Goal: Task Accomplishment & Management: Use online tool/utility

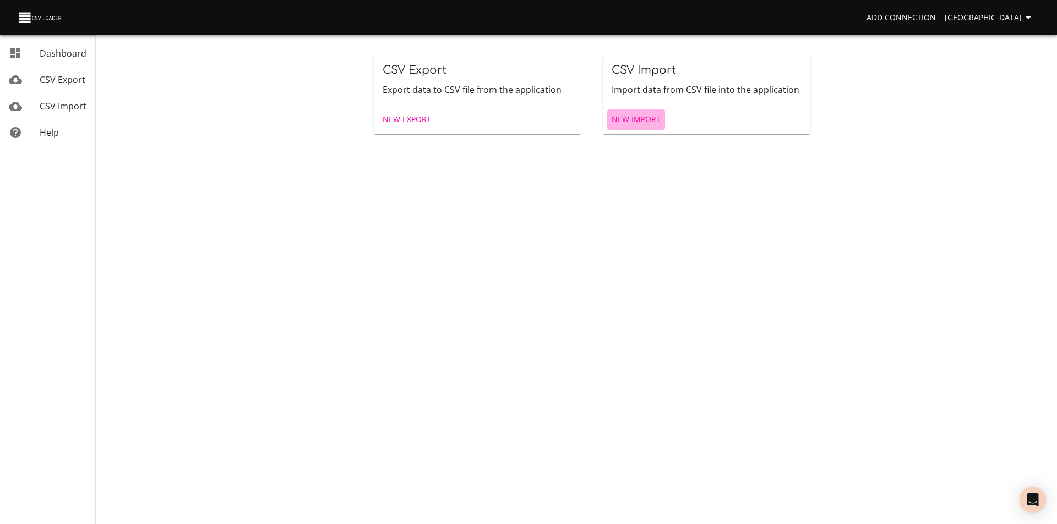
click at [662, 119] on link "New Import" at bounding box center [636, 120] width 58 height 20
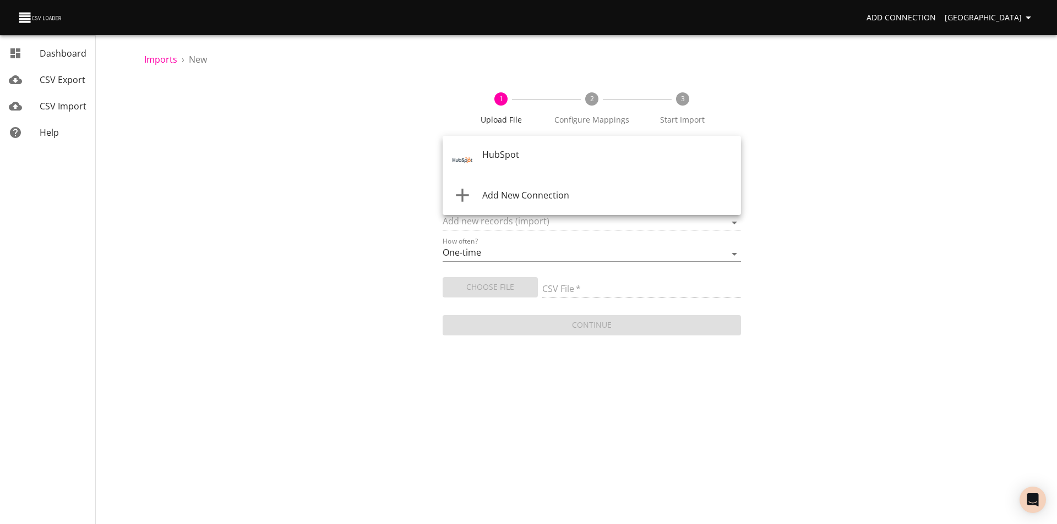
click at [507, 154] on body "Add Connection Sydney Dashboard CSV Export CSV Import Help Imports › New 1 Uplo…" at bounding box center [528, 262] width 1057 height 524
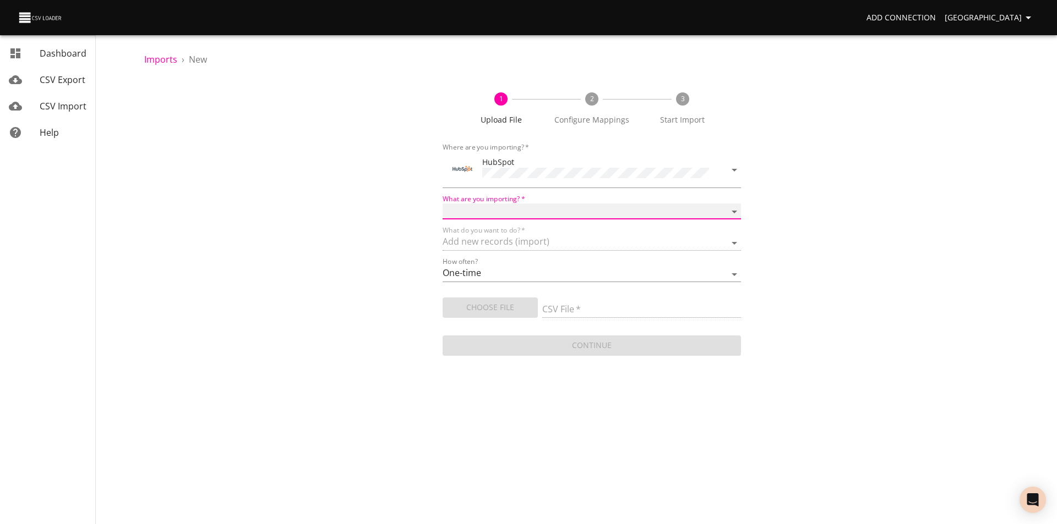
click at [501, 211] on select "Calls Companies Contacts Deals Emails Line items Meetings Notes Products Tasks …" at bounding box center [591, 212] width 298 height 16
select select "deals"
click at [442, 204] on select "Calls Companies Contacts Deals Emails Line items Meetings Notes Products Tasks …" at bounding box center [591, 212] width 298 height 16
click at [473, 303] on span "Choose File" at bounding box center [490, 308] width 78 height 14
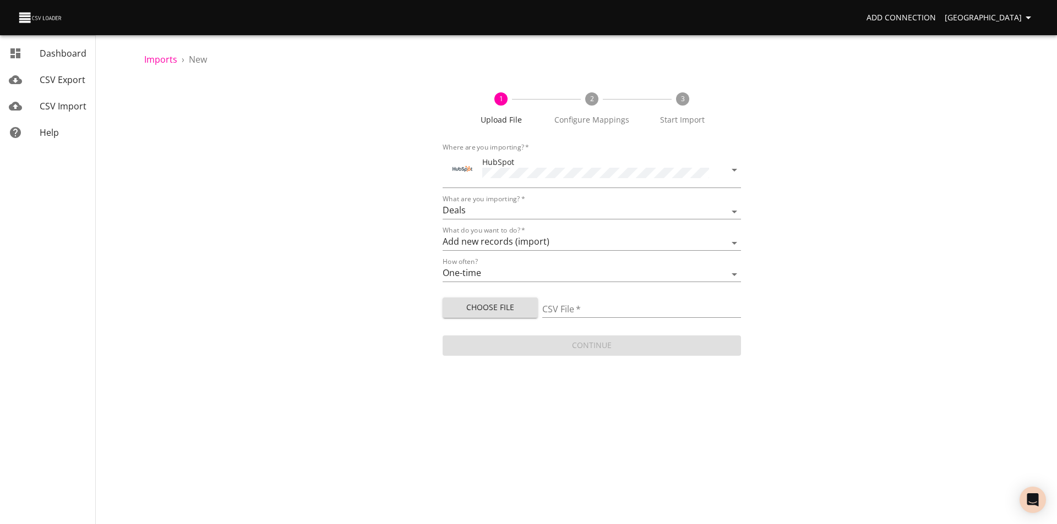
type input "Drew [DATE].csv"
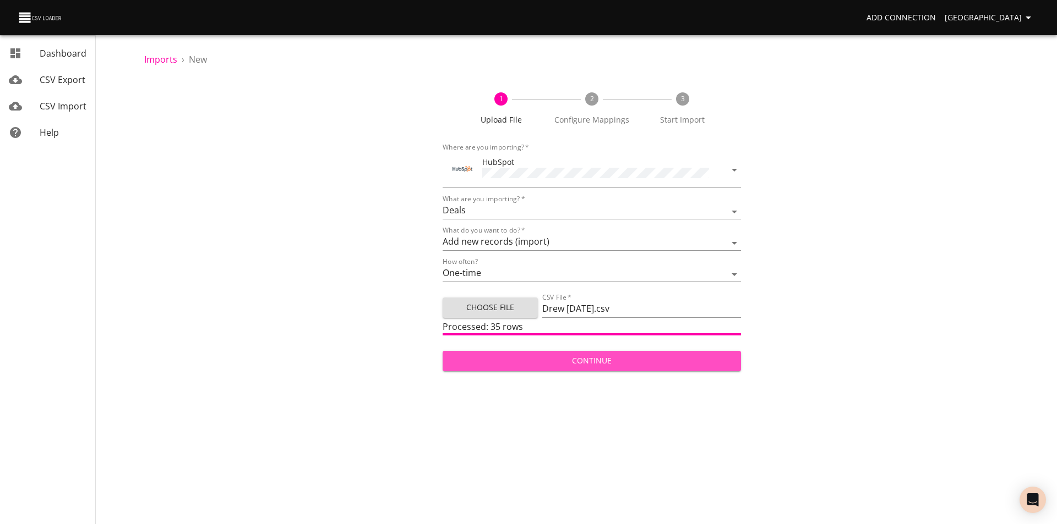
click at [541, 364] on span "Continue" at bounding box center [591, 361] width 281 height 14
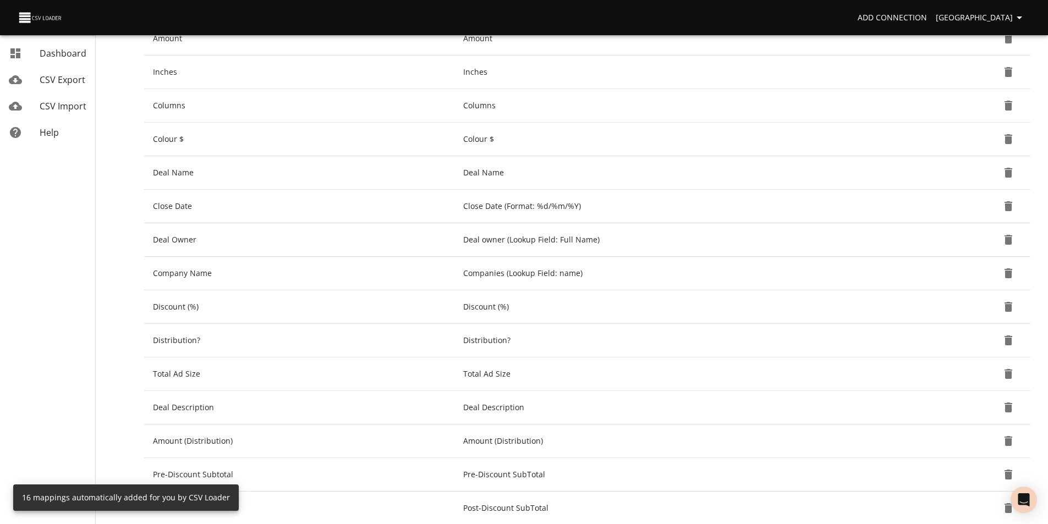
scroll to position [369, 0]
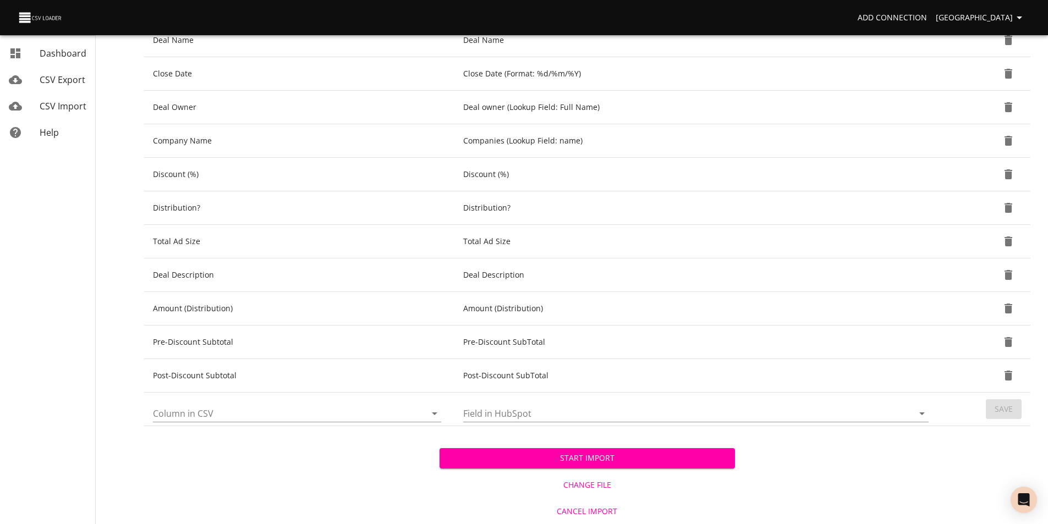
click at [600, 460] on span "Start Import" at bounding box center [587, 459] width 278 height 14
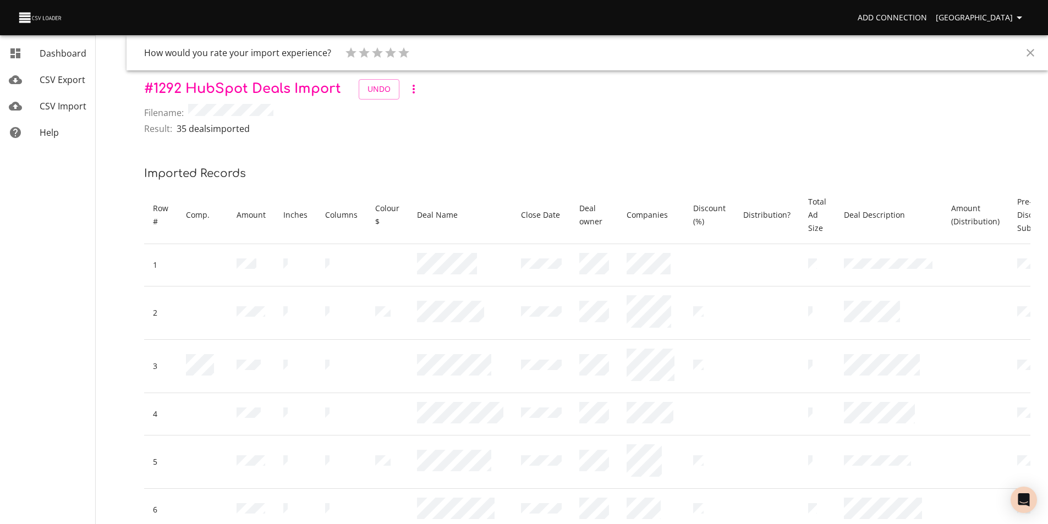
click at [50, 107] on span "CSV Import" at bounding box center [63, 106] width 47 height 12
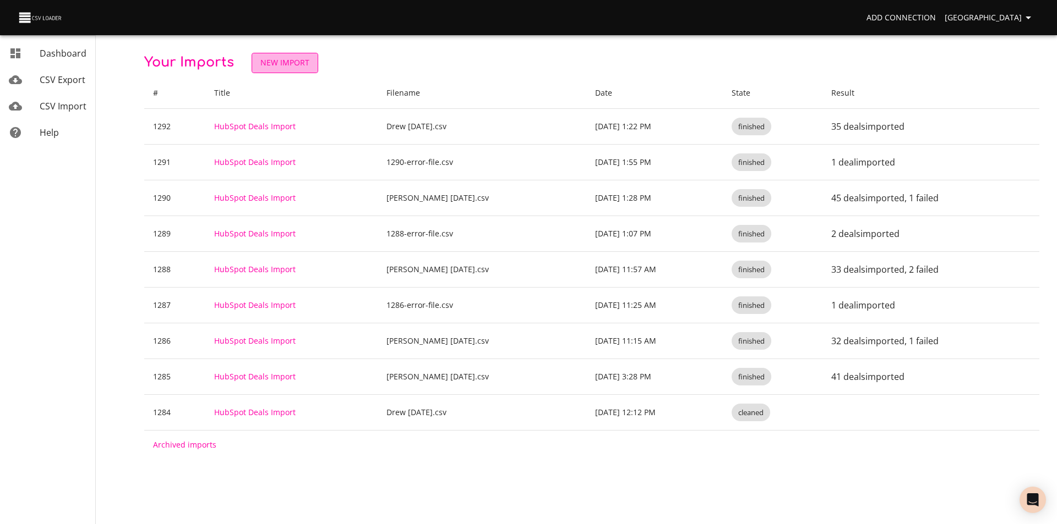
click at [288, 67] on span "New Import" at bounding box center [284, 63] width 49 height 14
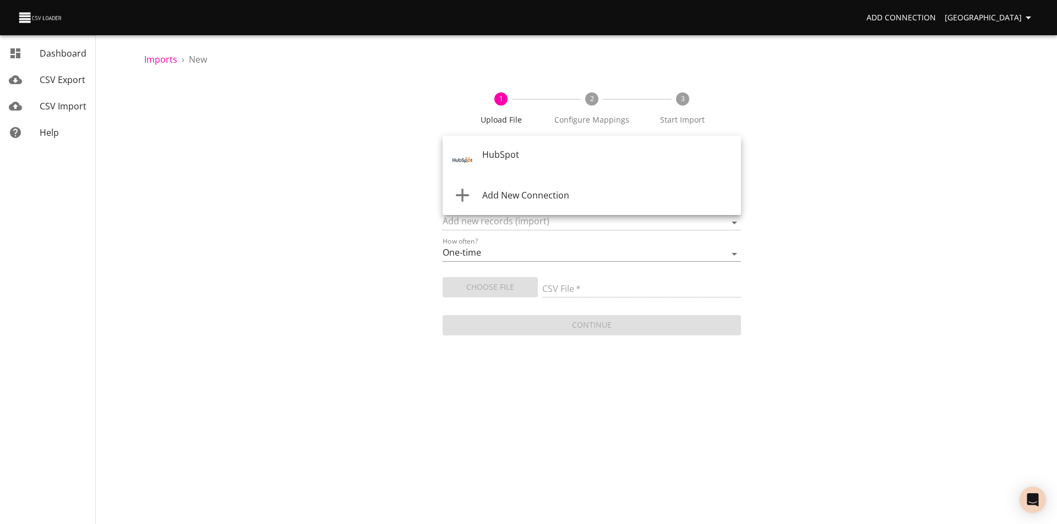
click at [489, 160] on body "Add Connection Sydney Dashboard CSV Export CSV Import Help Imports › New 1 Uplo…" at bounding box center [528, 262] width 1057 height 524
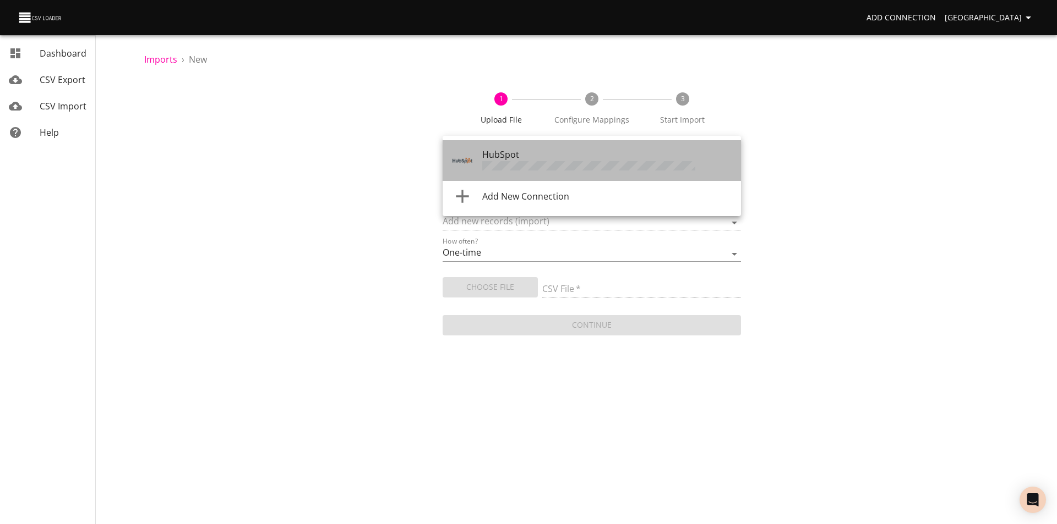
click at [489, 160] on span "HubSpot" at bounding box center [500, 155] width 37 height 12
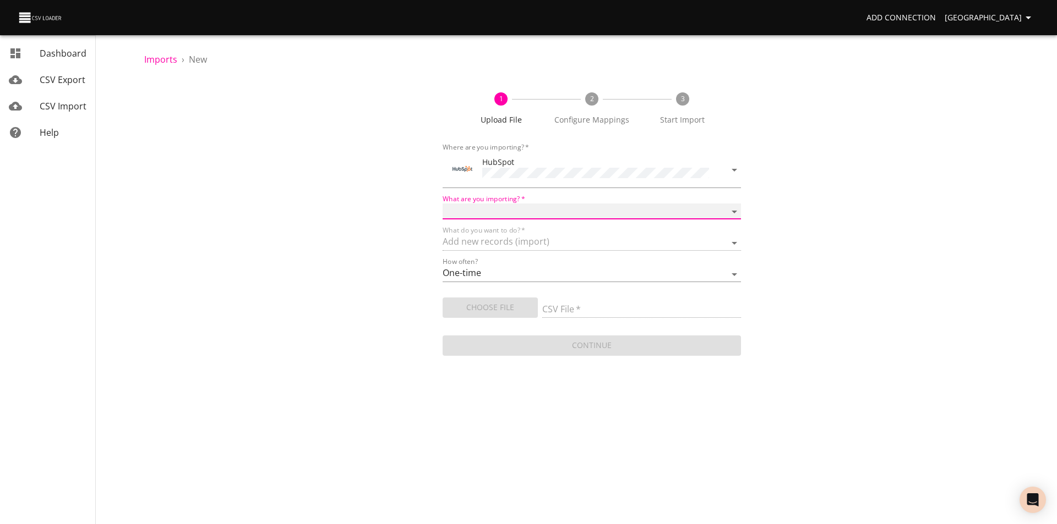
click at [491, 212] on select "Calls Companies Contacts Deals Emails Line items Meetings Notes Products Tasks …" at bounding box center [591, 212] width 298 height 16
select select "deals"
click at [442, 204] on select "Calls Companies Contacts Deals Emails Line items Meetings Notes Products Tasks …" at bounding box center [591, 212] width 298 height 16
click at [473, 306] on span "Choose File" at bounding box center [490, 308] width 78 height 14
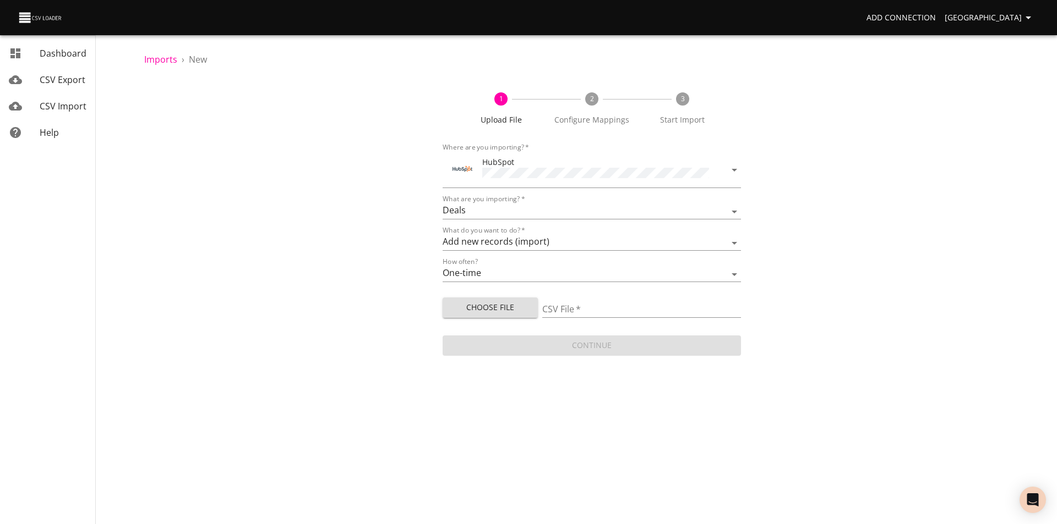
type input "Drew [DATE].csv"
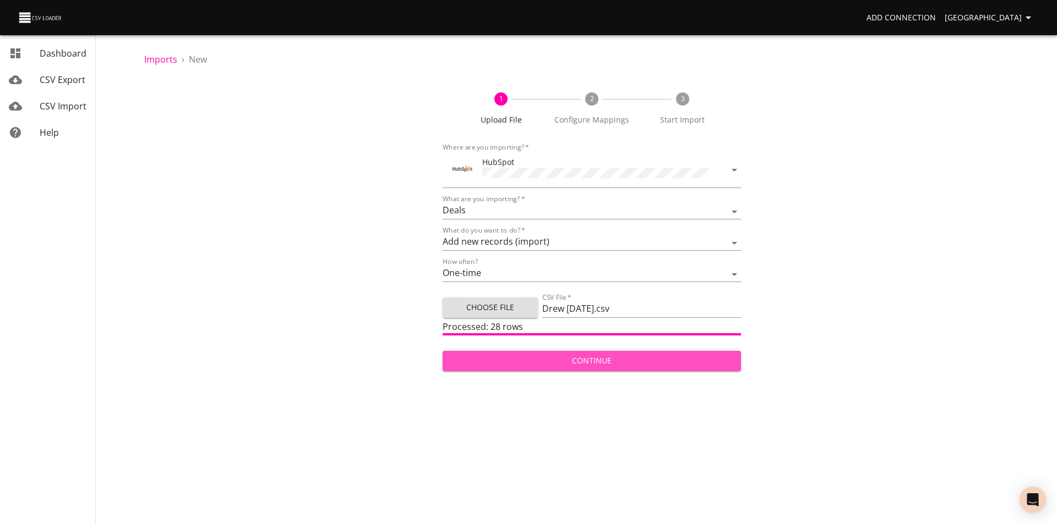
click at [576, 363] on span "Continue" at bounding box center [591, 361] width 281 height 14
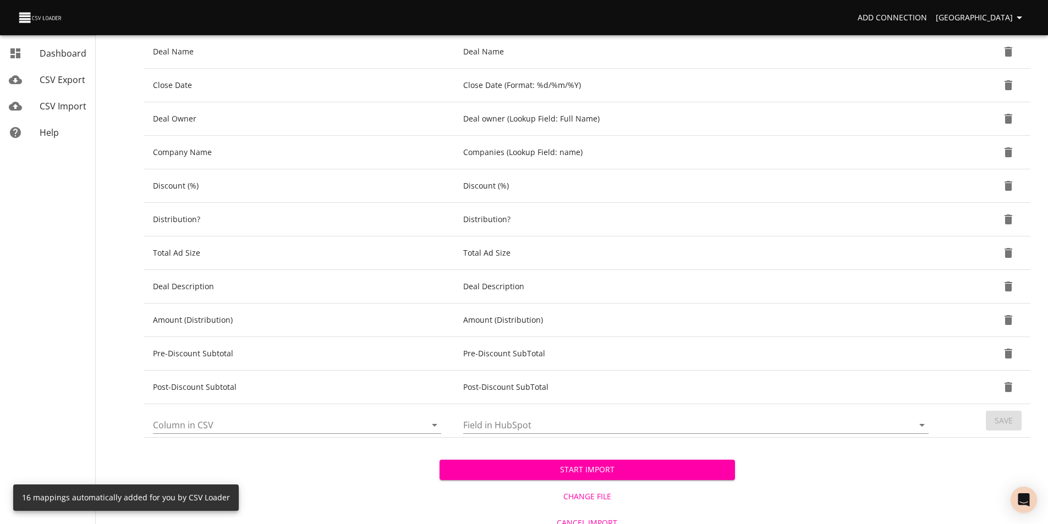
scroll to position [369, 0]
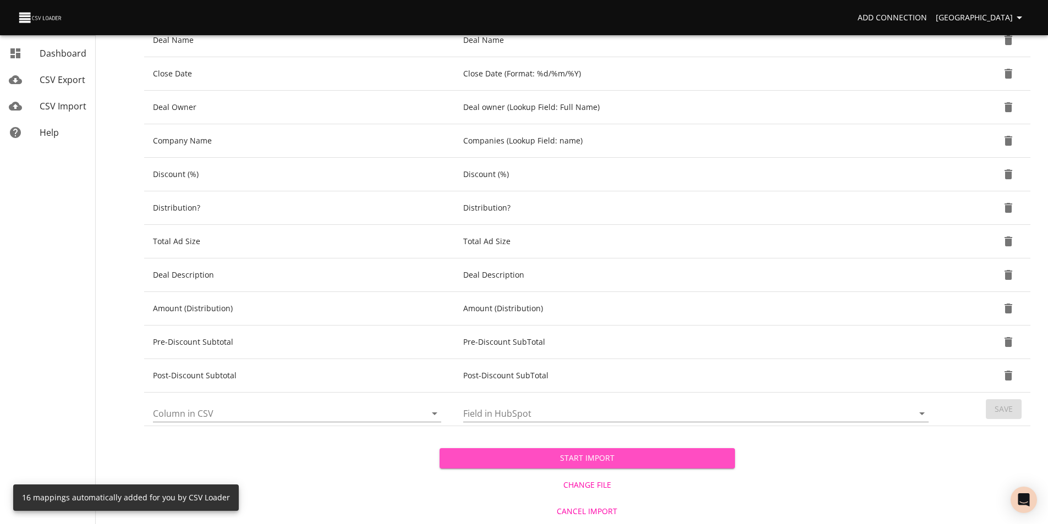
click at [577, 459] on span "Start Import" at bounding box center [587, 459] width 278 height 14
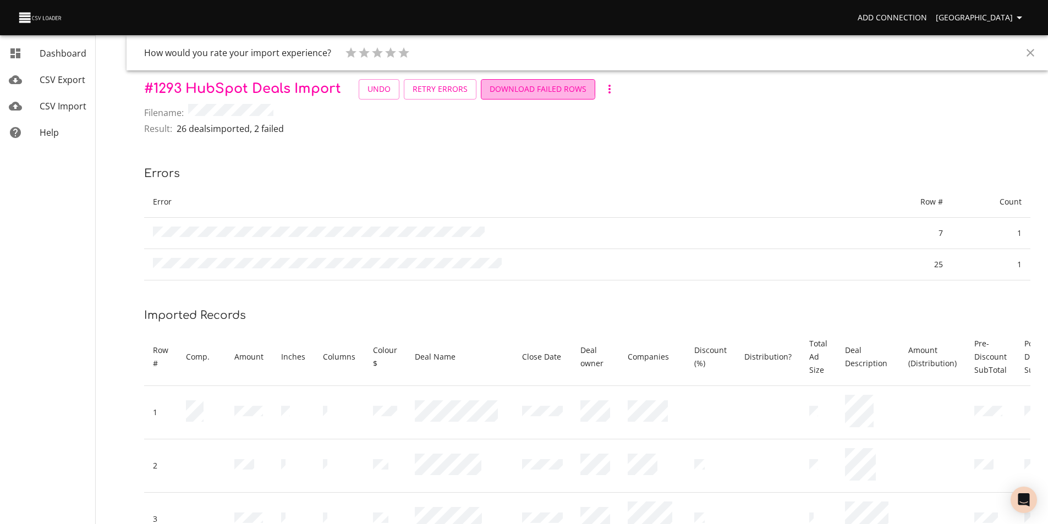
click at [513, 85] on span "Download Failed Rows" at bounding box center [538, 90] width 97 height 14
click at [56, 106] on span "CSV Import" at bounding box center [63, 106] width 47 height 12
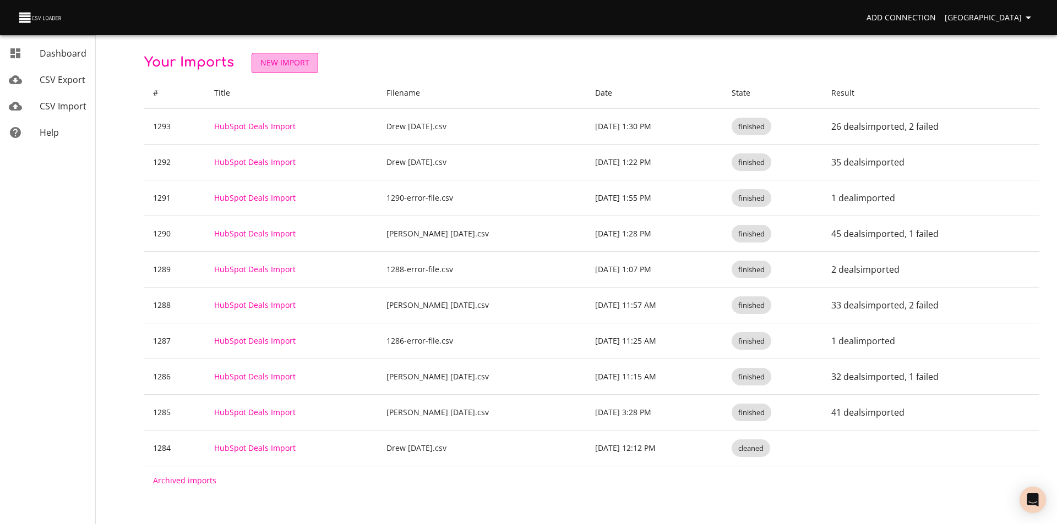
click at [276, 62] on span "New Import" at bounding box center [284, 63] width 49 height 14
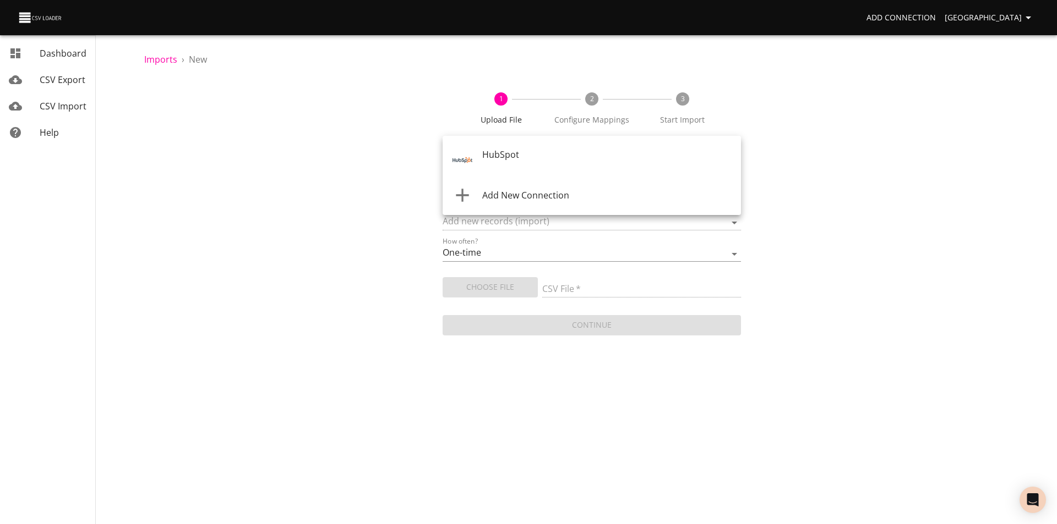
click at [497, 158] on body "Add Connection Sydney Dashboard CSV Export CSV Import Help Imports › New 1 Uplo…" at bounding box center [528, 262] width 1057 height 524
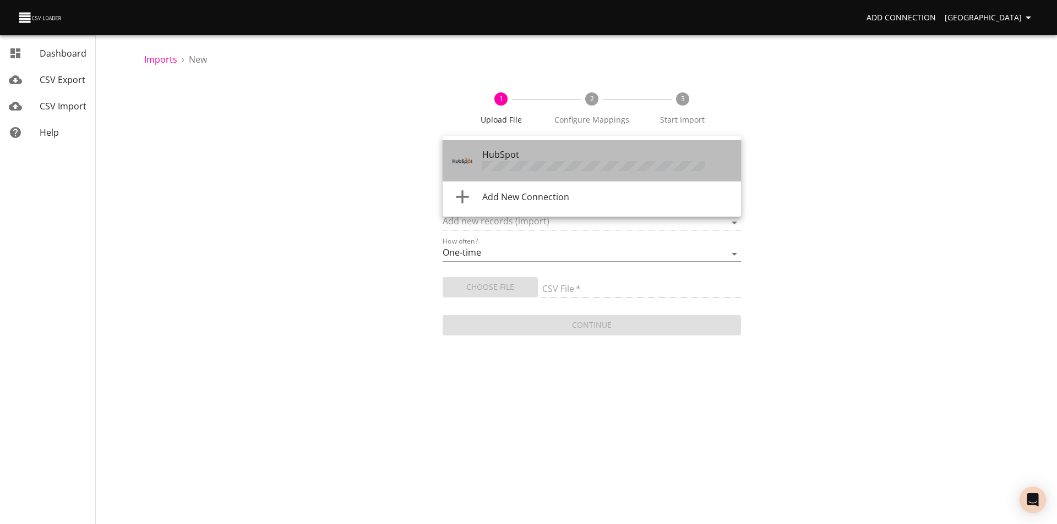
click at [497, 158] on span "HubSpot" at bounding box center [500, 155] width 37 height 12
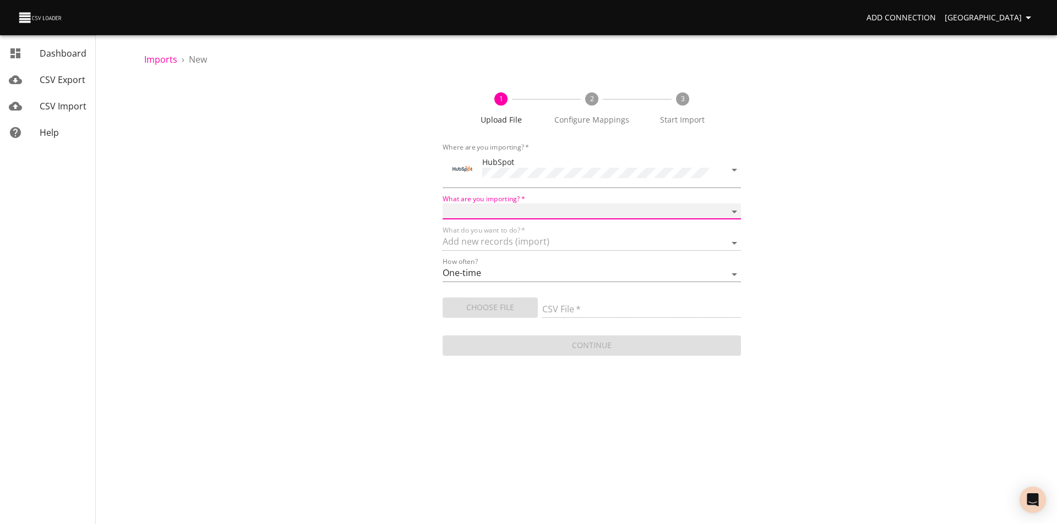
click at [501, 211] on select "Calls Companies Contacts Deals Emails Line items Meetings Notes Products Tasks …" at bounding box center [591, 212] width 298 height 16
select select "deals"
click at [442, 204] on select "Calls Companies Contacts Deals Emails Line items Meetings Notes Products Tasks …" at bounding box center [591, 212] width 298 height 16
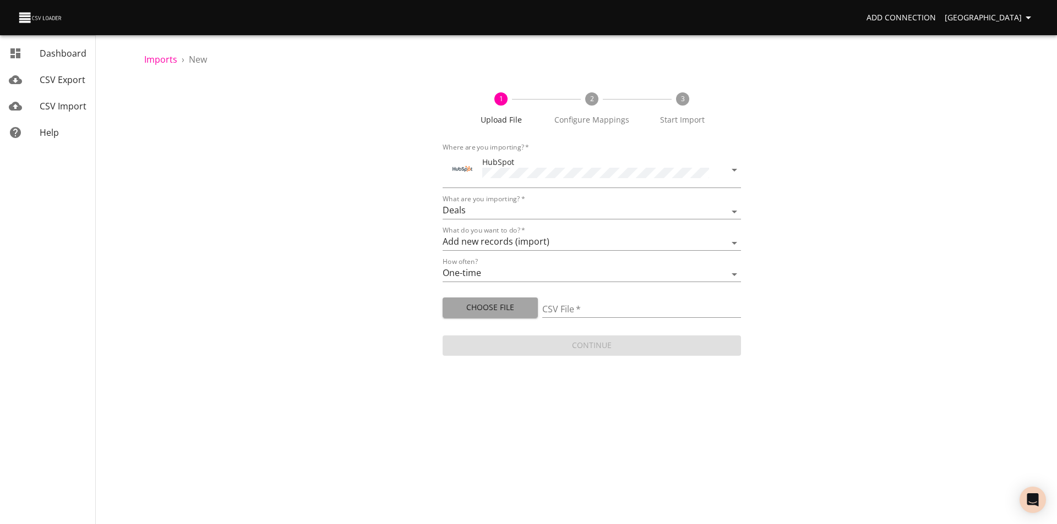
click at [489, 307] on span "Choose File" at bounding box center [490, 308] width 78 height 14
type input "1293-error-file.csv"
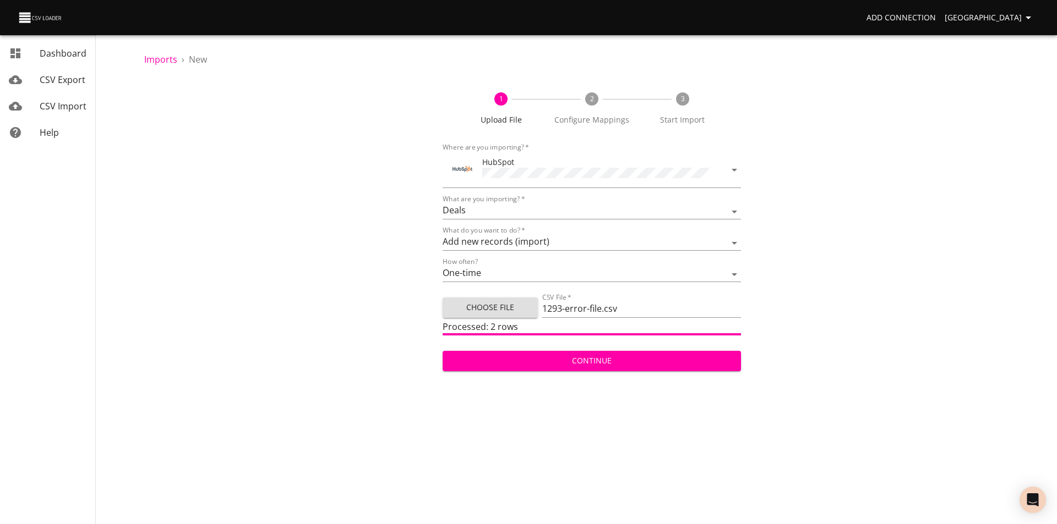
click at [619, 357] on span "Continue" at bounding box center [591, 361] width 281 height 14
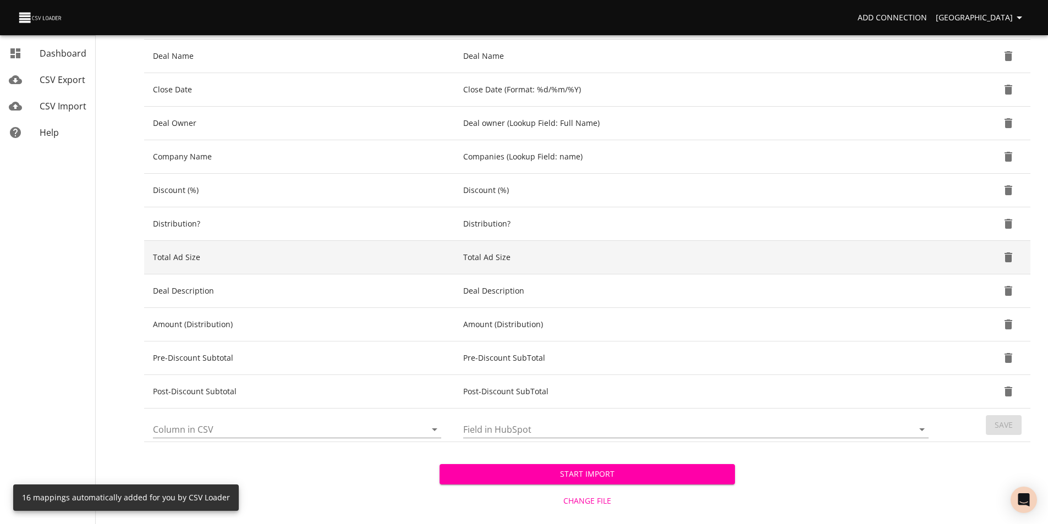
scroll to position [369, 0]
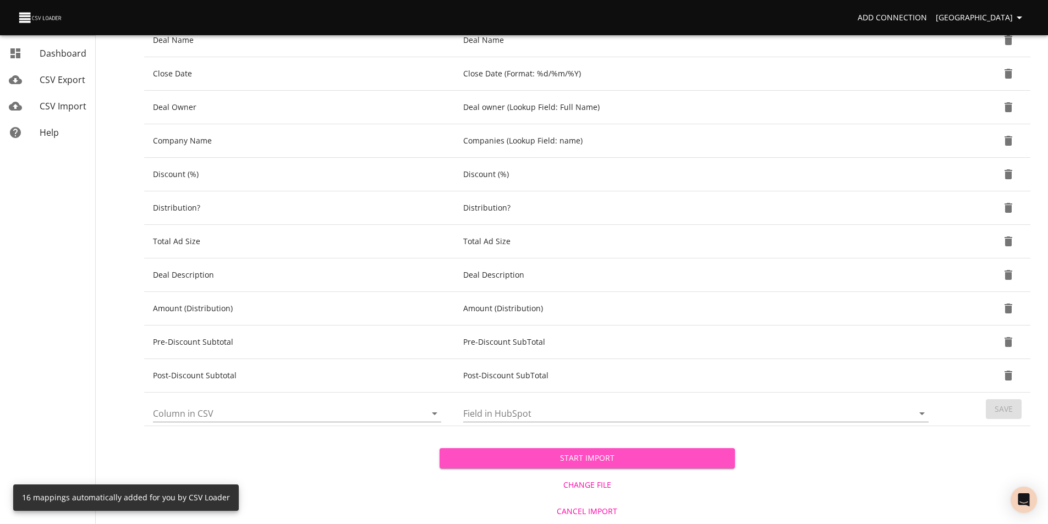
click at [609, 454] on span "Start Import" at bounding box center [587, 459] width 278 height 14
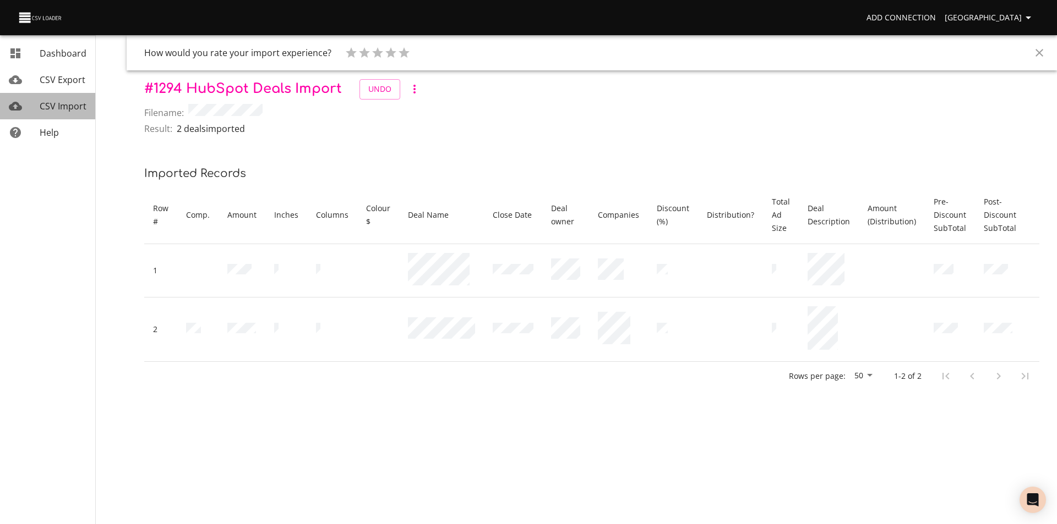
click at [57, 108] on span "CSV Import" at bounding box center [63, 106] width 47 height 12
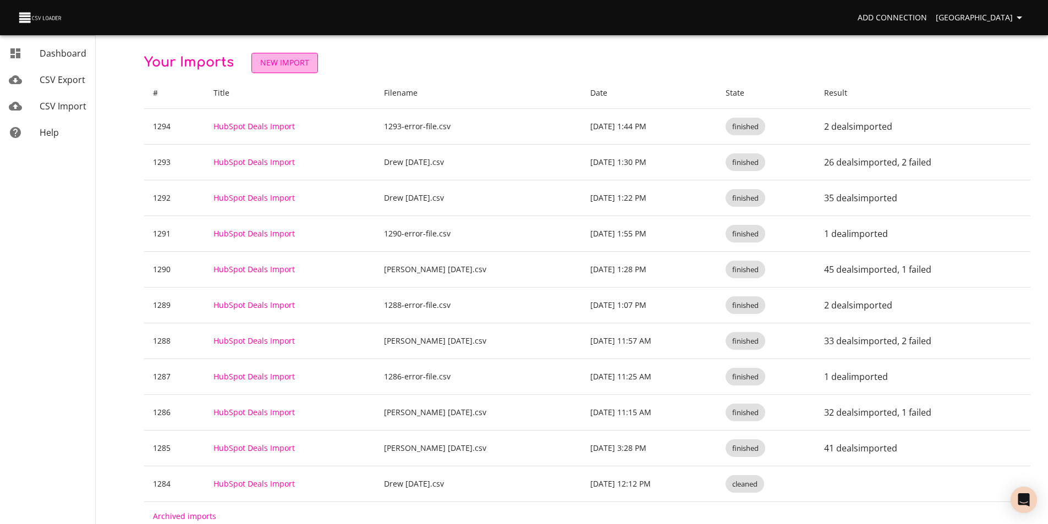
click at [303, 57] on span "New Import" at bounding box center [284, 63] width 49 height 14
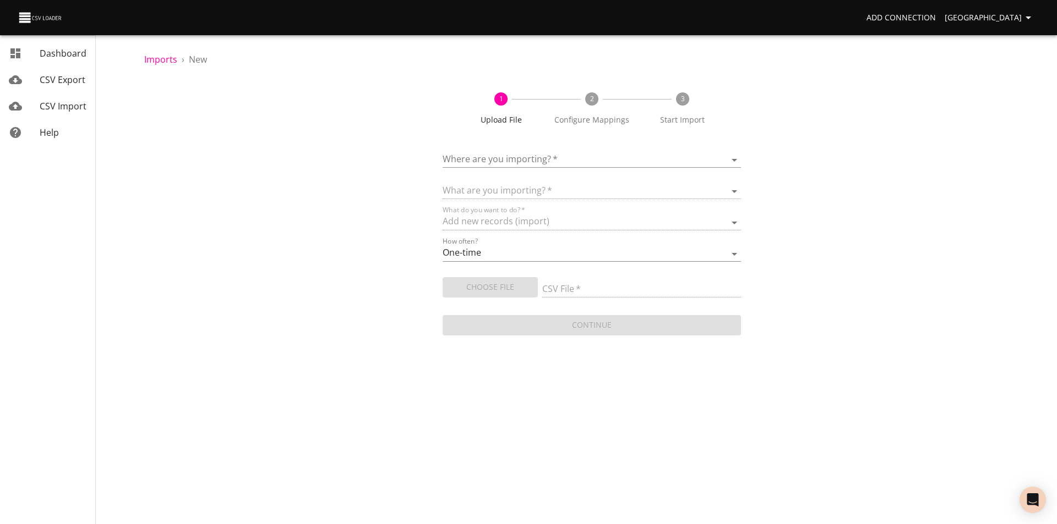
click at [547, 162] on body "Add Connection Sydney Dashboard CSV Export CSV Import Help Imports › New 1 Uplo…" at bounding box center [528, 262] width 1057 height 524
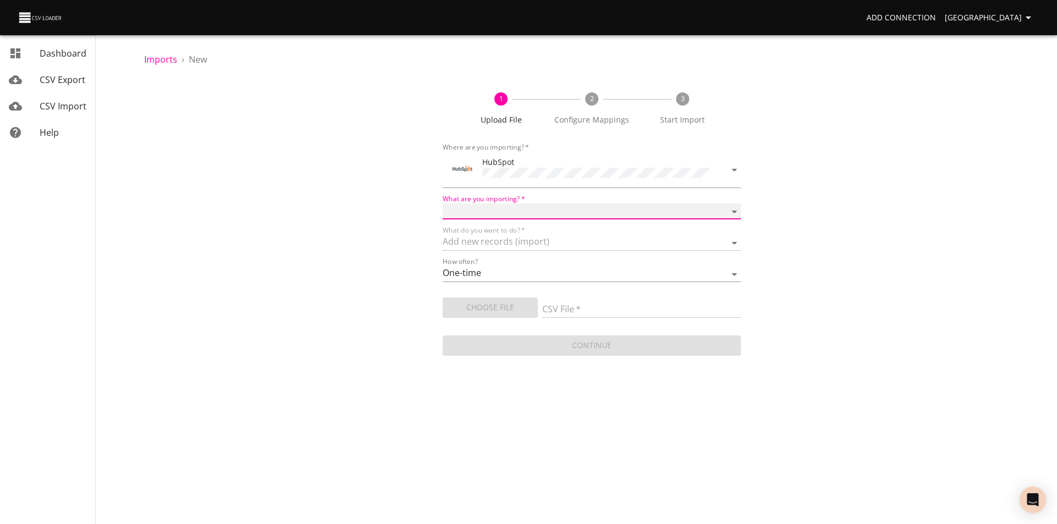
click at [518, 209] on select "Calls Companies Contacts Deals Emails Line items Meetings Notes Products Tasks …" at bounding box center [591, 212] width 298 height 16
select select "deals"
click at [442, 204] on select "Calls Companies Contacts Deals Emails Line items Meetings Notes Products Tasks …" at bounding box center [591, 212] width 298 height 16
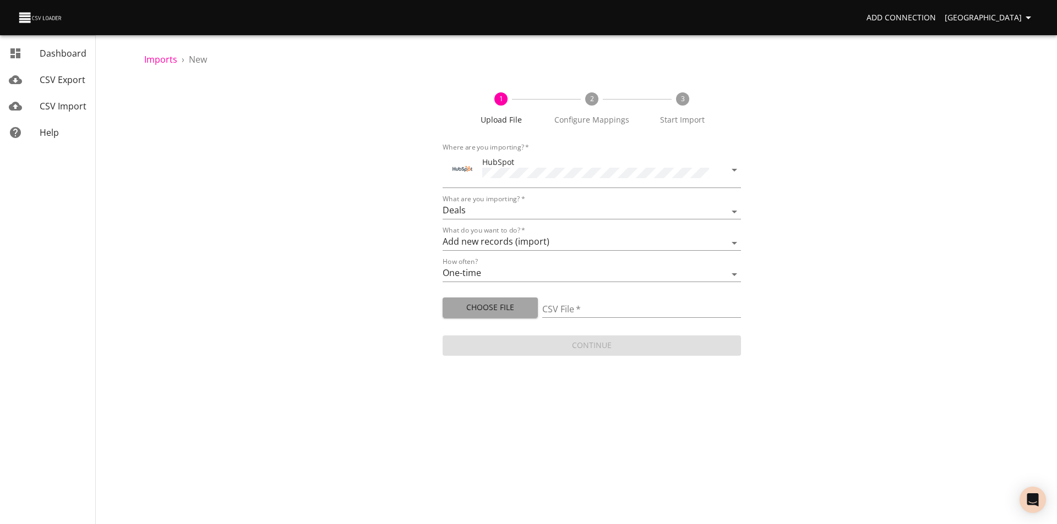
click at [472, 303] on span "Choose File" at bounding box center [490, 308] width 78 height 14
type input "[PERSON_NAME] [DATE].csv"
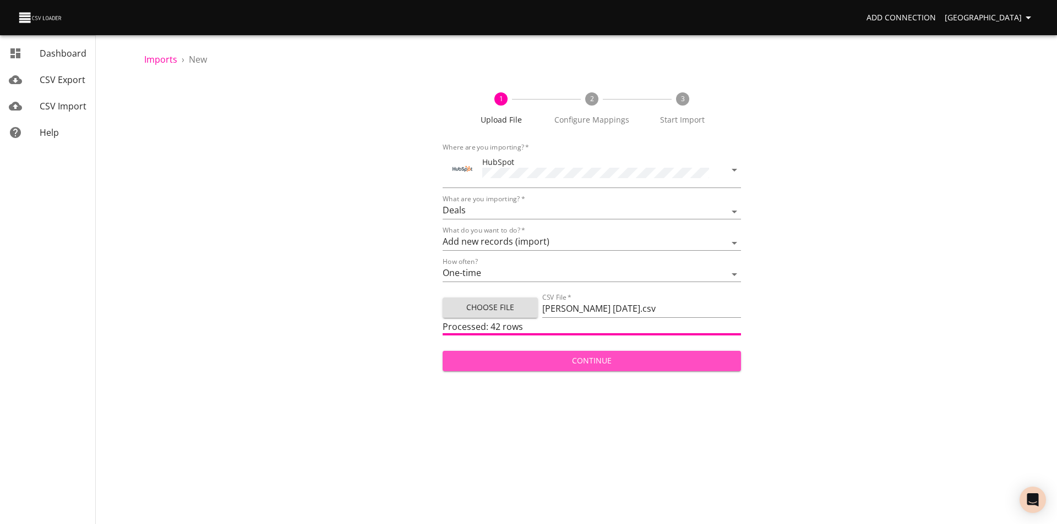
click at [508, 354] on span "Continue" at bounding box center [591, 361] width 281 height 14
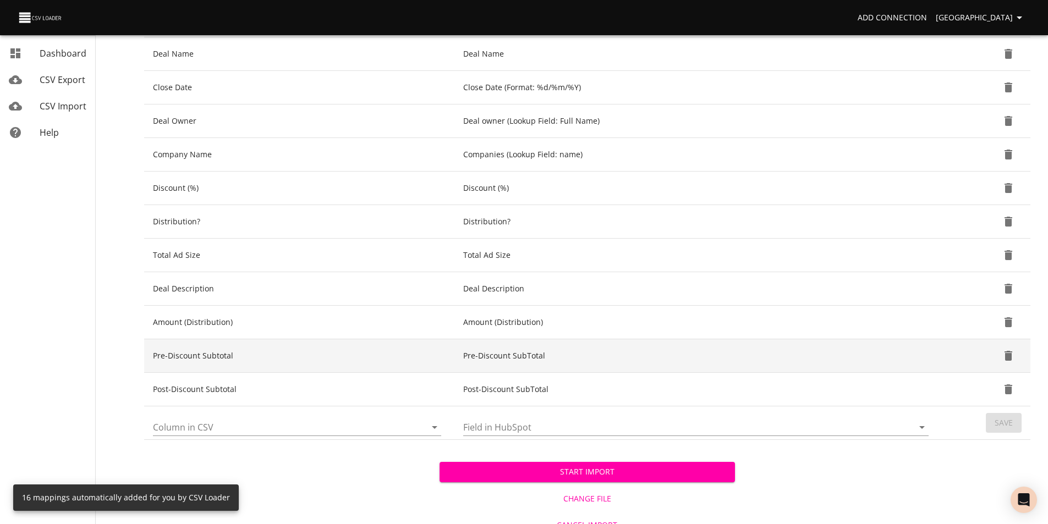
scroll to position [369, 0]
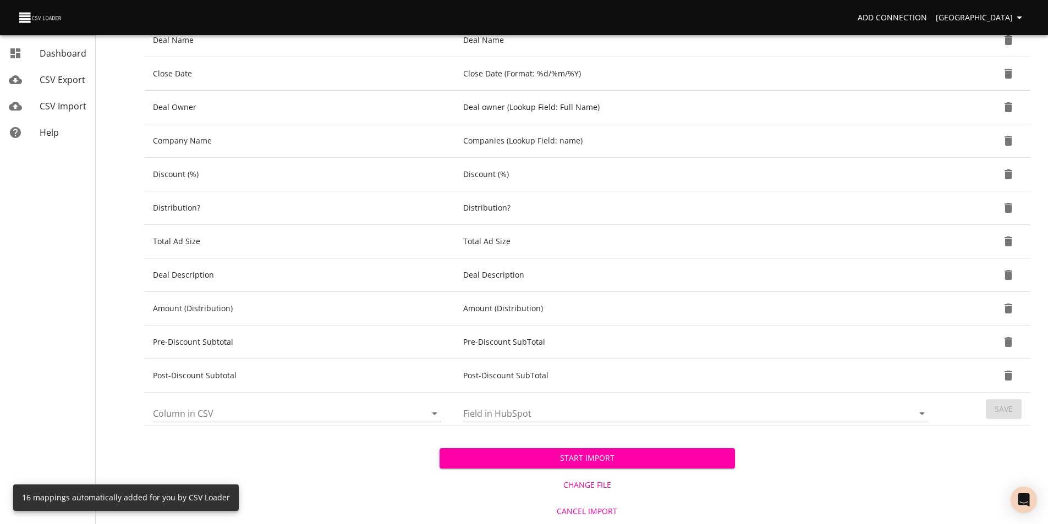
click at [590, 454] on span "Start Import" at bounding box center [587, 459] width 278 height 14
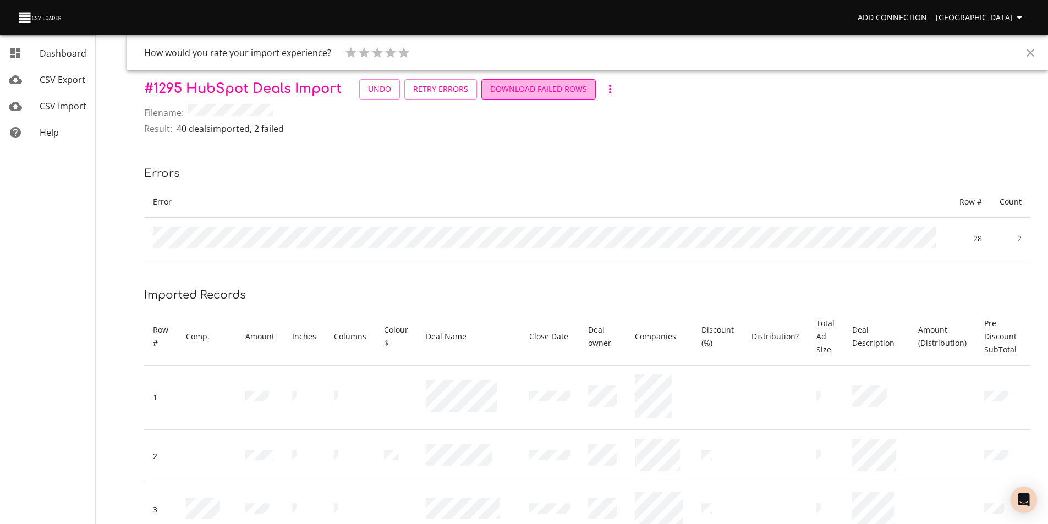
click at [559, 87] on span "Download Failed Rows" at bounding box center [538, 90] width 97 height 14
click at [444, 91] on span "Retry Errors" at bounding box center [440, 90] width 55 height 14
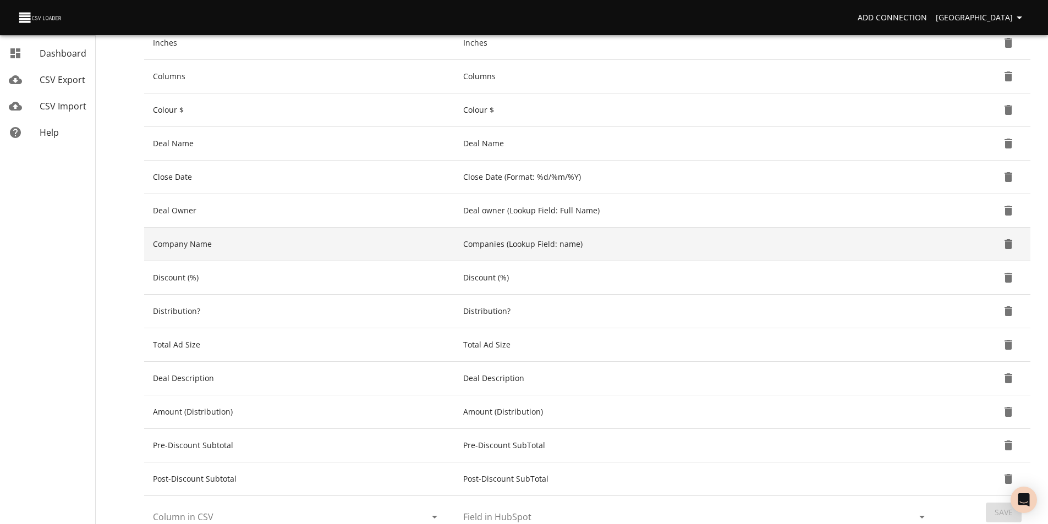
scroll to position [315, 0]
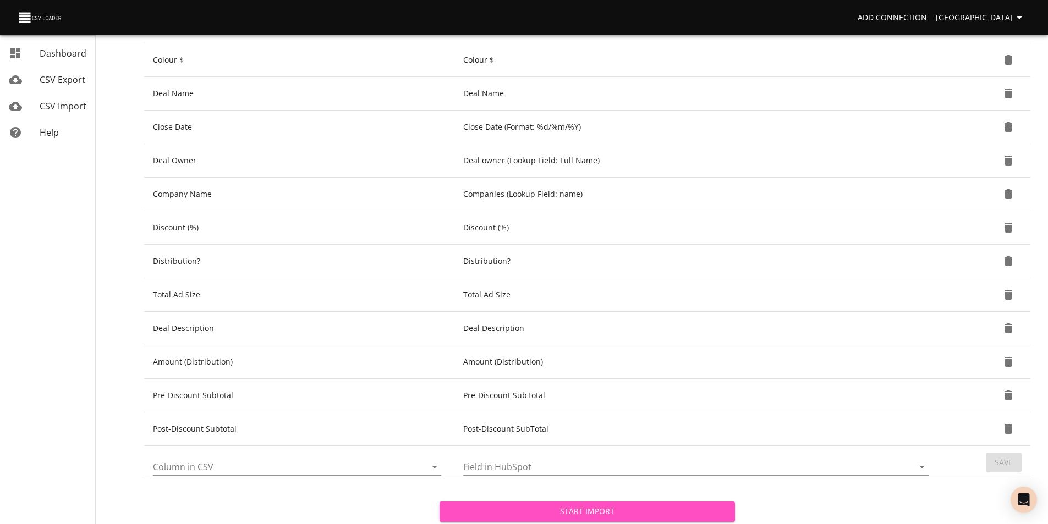
click at [516, 508] on span "Start Import" at bounding box center [587, 512] width 278 height 14
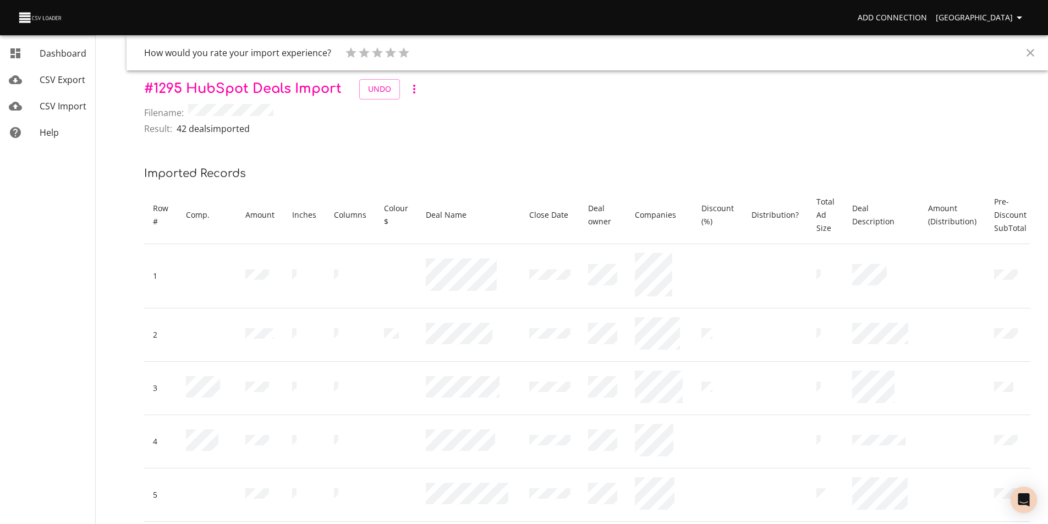
click at [70, 110] on span "CSV Import" at bounding box center [63, 106] width 47 height 12
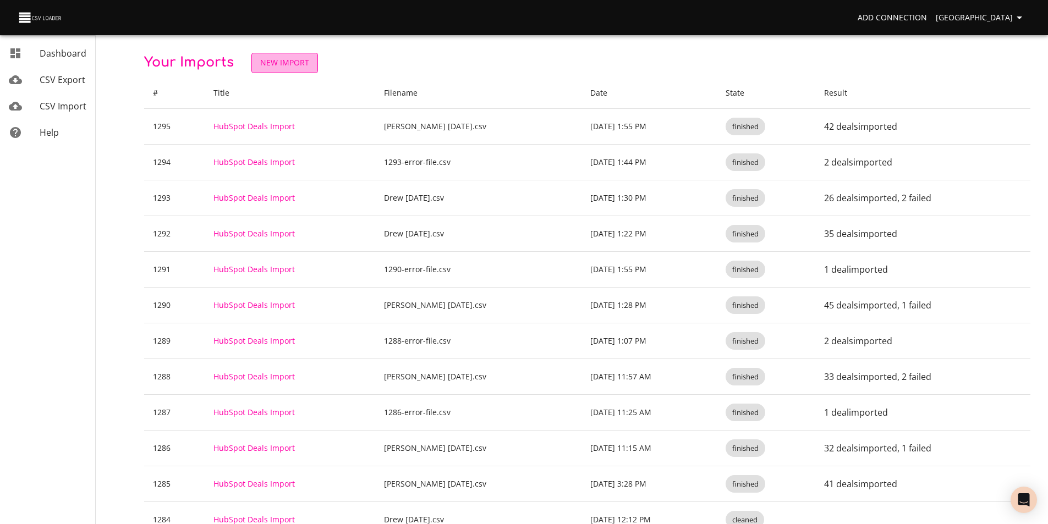
click at [267, 59] on span "New Import" at bounding box center [284, 63] width 49 height 14
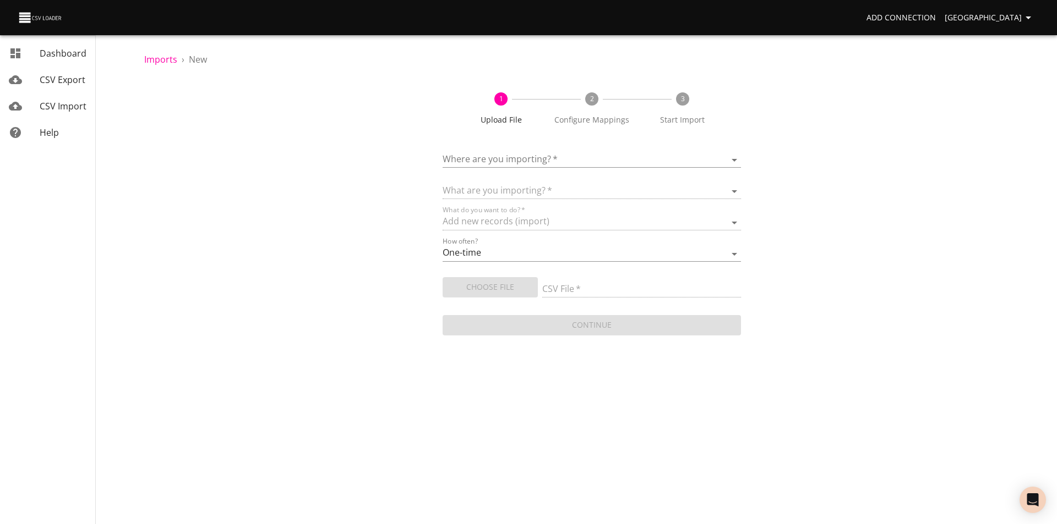
click at [483, 157] on body "Add Connection Sydney Dashboard CSV Export CSV Import Help Imports › New 1 Uplo…" at bounding box center [528, 262] width 1057 height 524
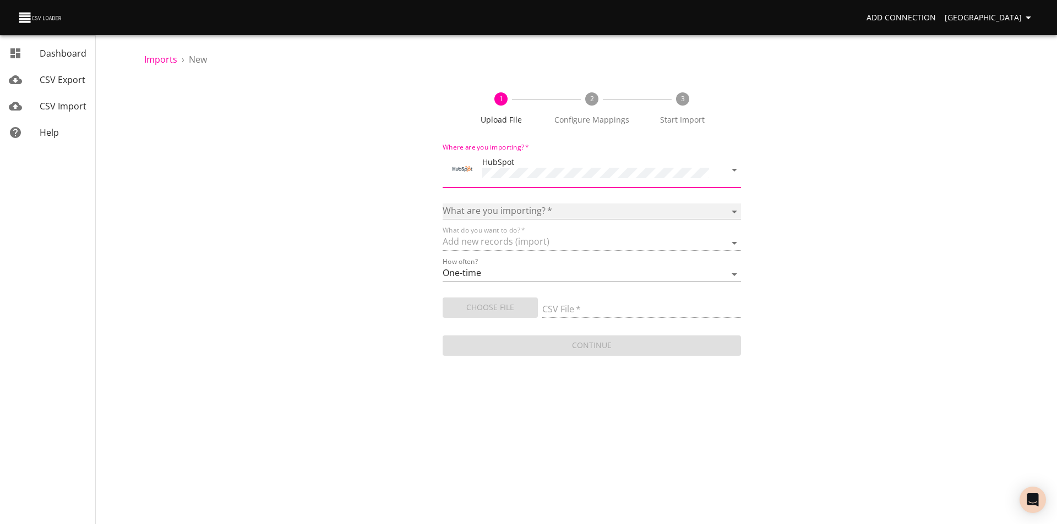
click at [496, 209] on select "Calls Companies Contacts Deals Emails Line items Meetings Notes Products Tasks …" at bounding box center [591, 212] width 298 height 16
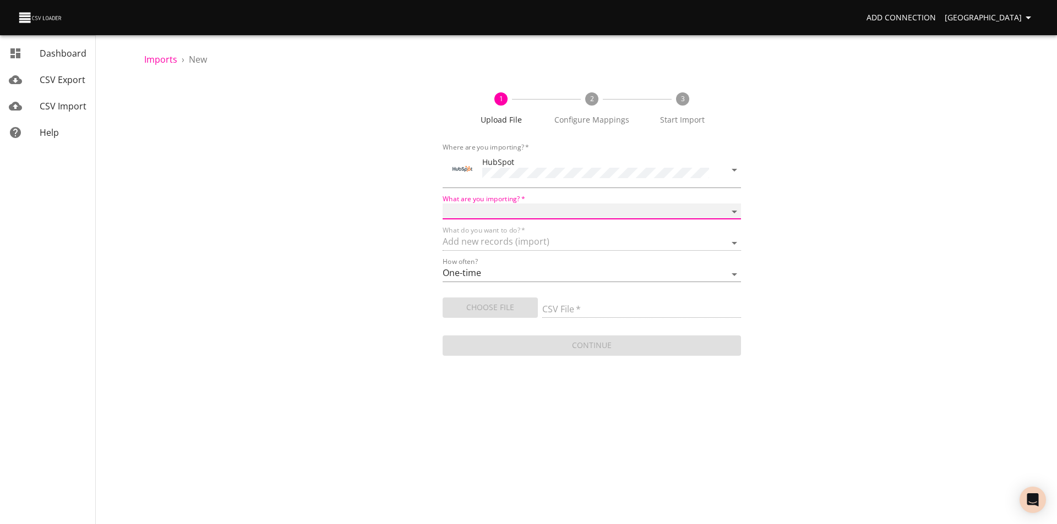
select select "deals"
click at [442, 204] on select "Calls Companies Contacts Deals Emails Line items Meetings Notes Products Tasks …" at bounding box center [591, 212] width 298 height 16
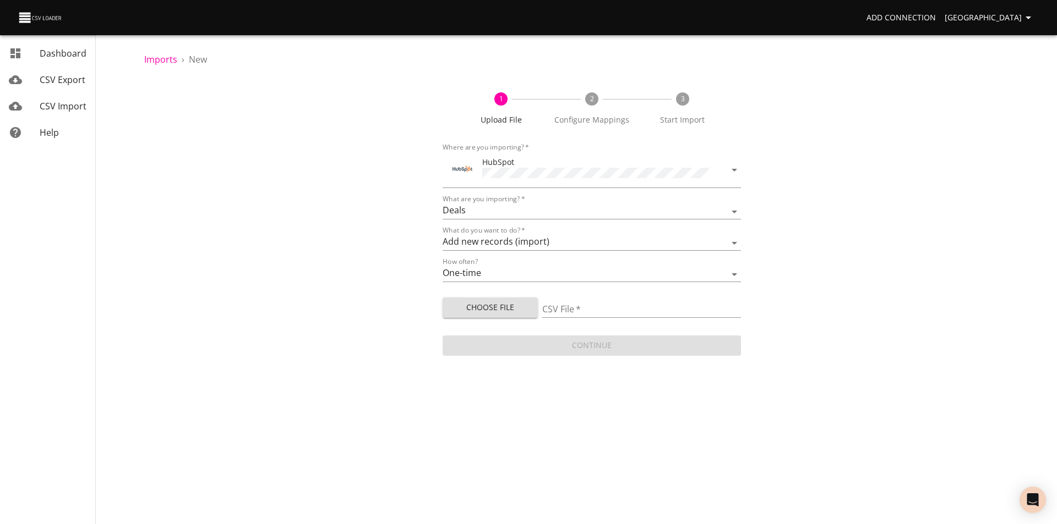
click at [481, 349] on div "Continue" at bounding box center [591, 341] width 298 height 29
click at [488, 305] on span "Choose File" at bounding box center [490, 308] width 78 height 14
type input "Drew [DATE].csv"
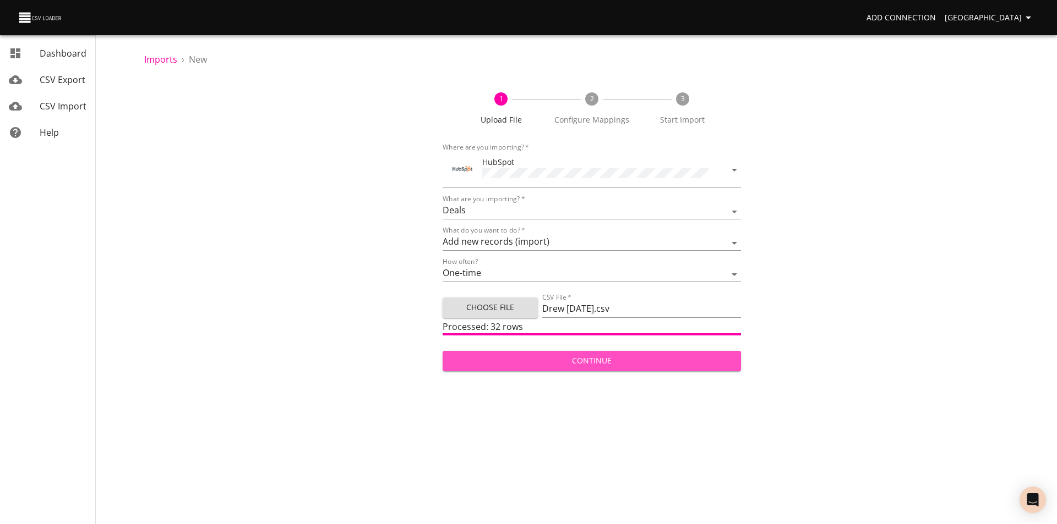
click at [566, 362] on span "Continue" at bounding box center [591, 361] width 281 height 14
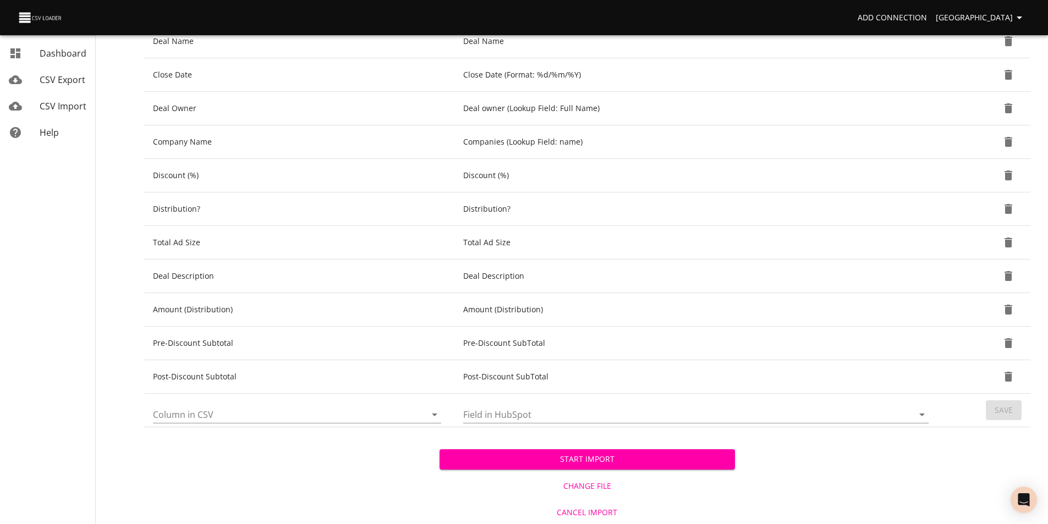
scroll to position [369, 0]
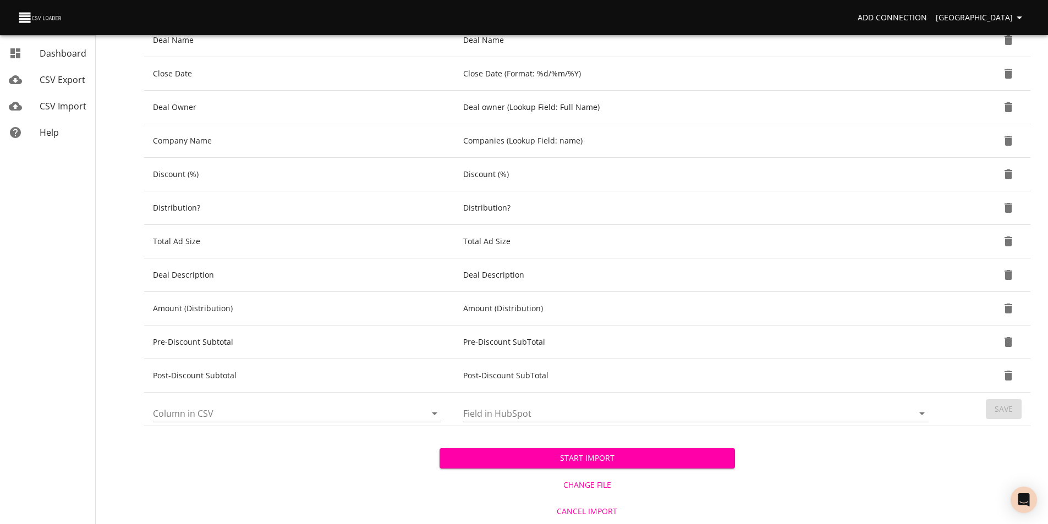
click at [665, 463] on span "Start Import" at bounding box center [587, 459] width 278 height 14
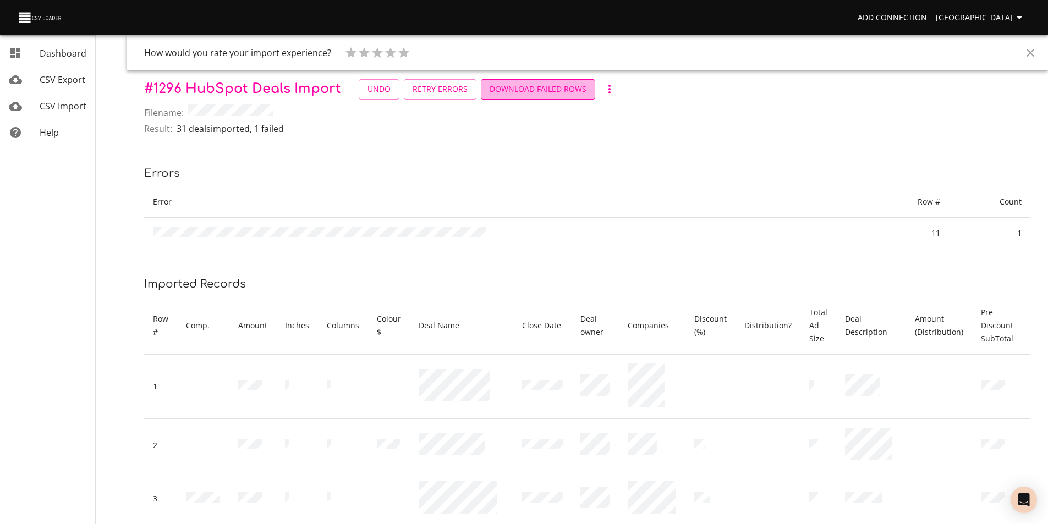
click at [538, 86] on span "Download Failed Rows" at bounding box center [538, 90] width 97 height 14
click at [71, 105] on span "CSV Import" at bounding box center [63, 106] width 47 height 12
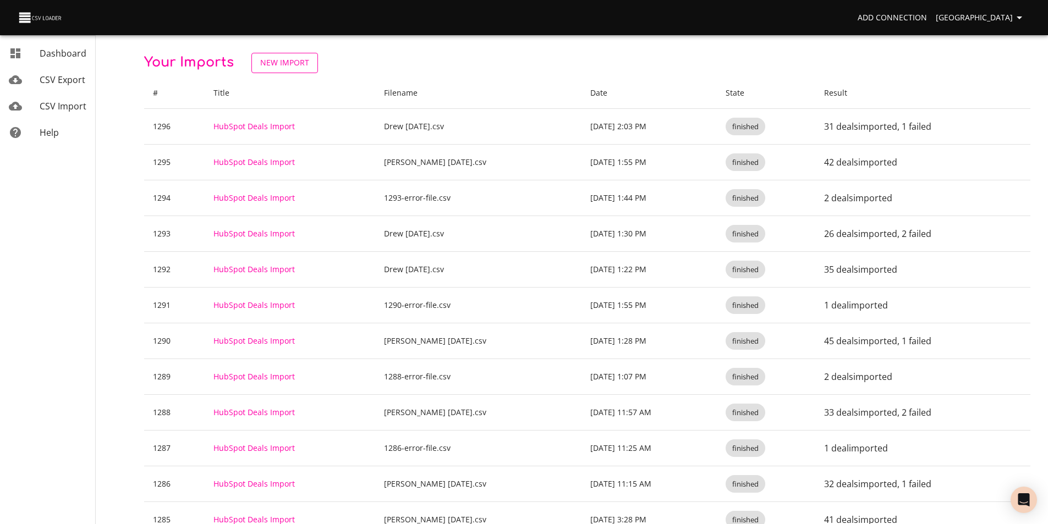
click at [289, 65] on span "New Import" at bounding box center [284, 63] width 49 height 14
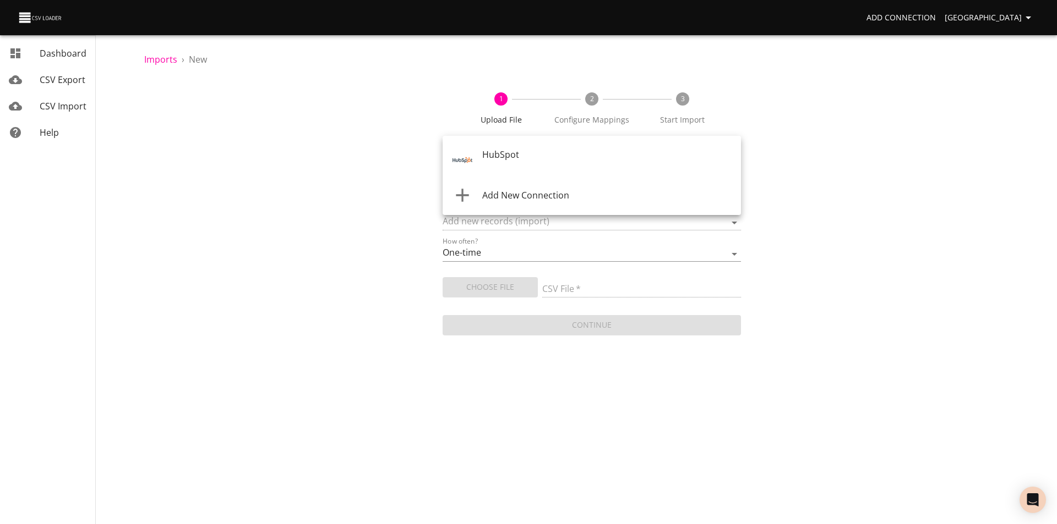
click at [488, 157] on body "Add Connection Sydney Dashboard CSV Export CSV Import Help Imports › New 1 Uplo…" at bounding box center [528, 262] width 1057 height 524
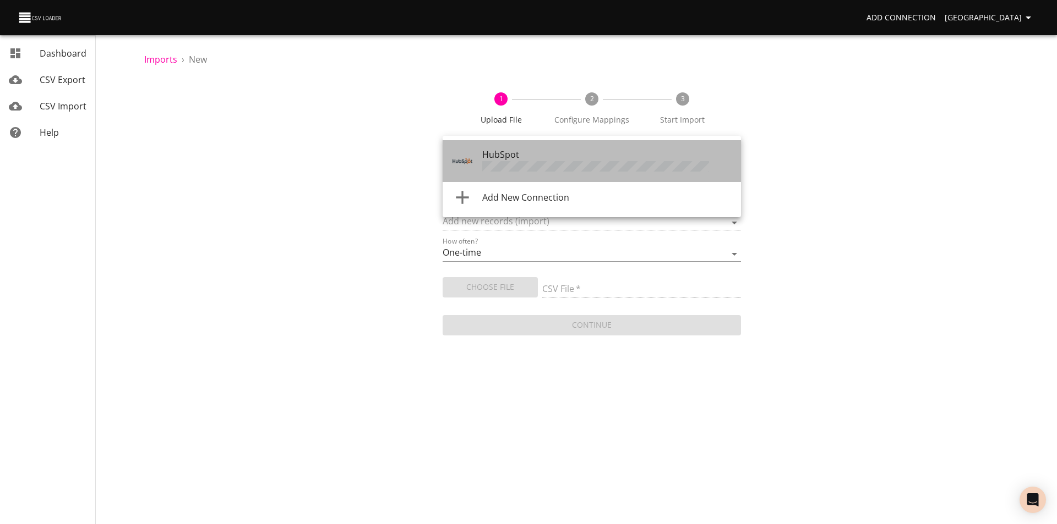
click at [488, 157] on span "HubSpot" at bounding box center [500, 155] width 37 height 12
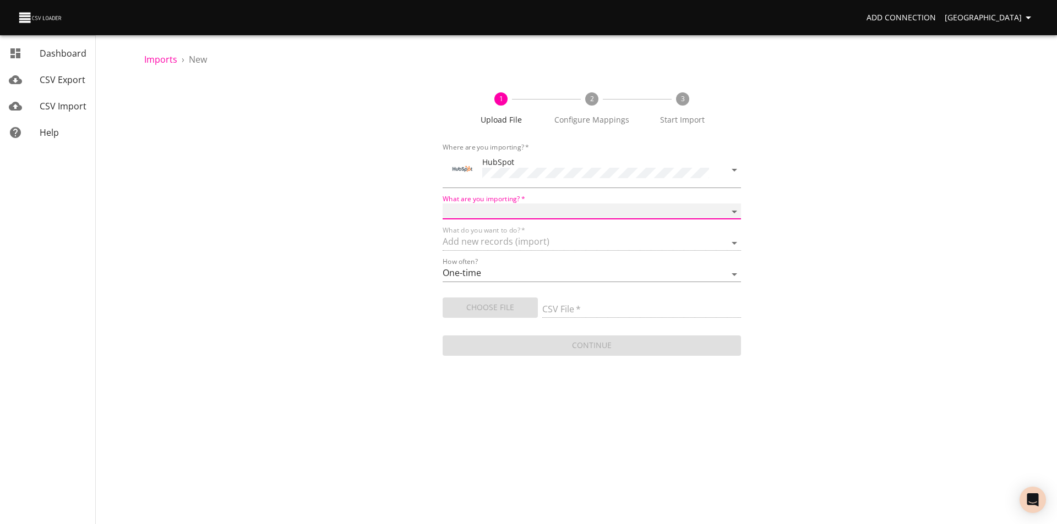
click at [492, 213] on select "Calls Companies Contacts Deals Emails Line items Meetings Notes Products Tasks …" at bounding box center [591, 212] width 298 height 16
select select "deals"
click at [442, 204] on select "Calls Companies Contacts Deals Emails Line items Meetings Notes Products Tasks …" at bounding box center [591, 212] width 298 height 16
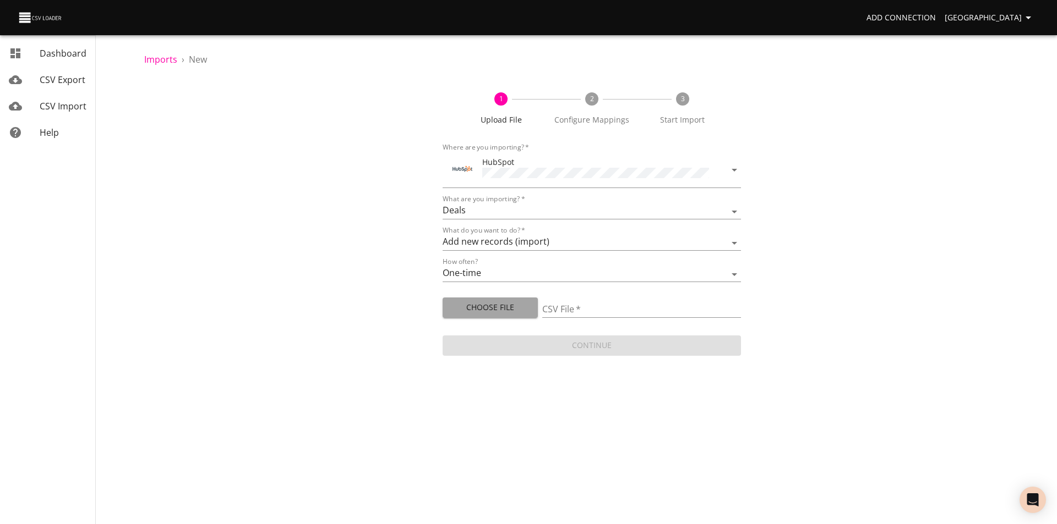
click at [462, 307] on span "Choose File" at bounding box center [490, 308] width 78 height 14
type input "1296-error-file.csv"
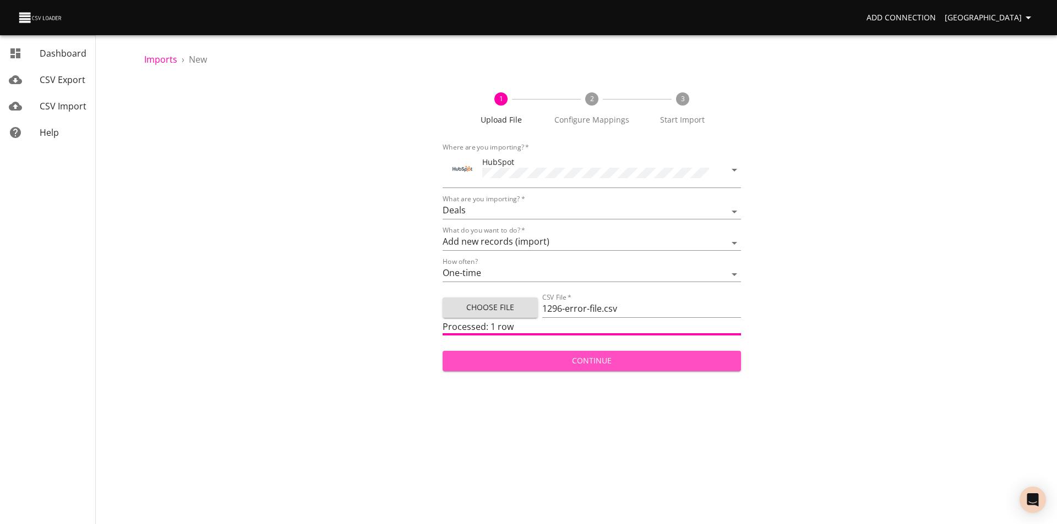
click at [548, 354] on span "Continue" at bounding box center [591, 361] width 281 height 14
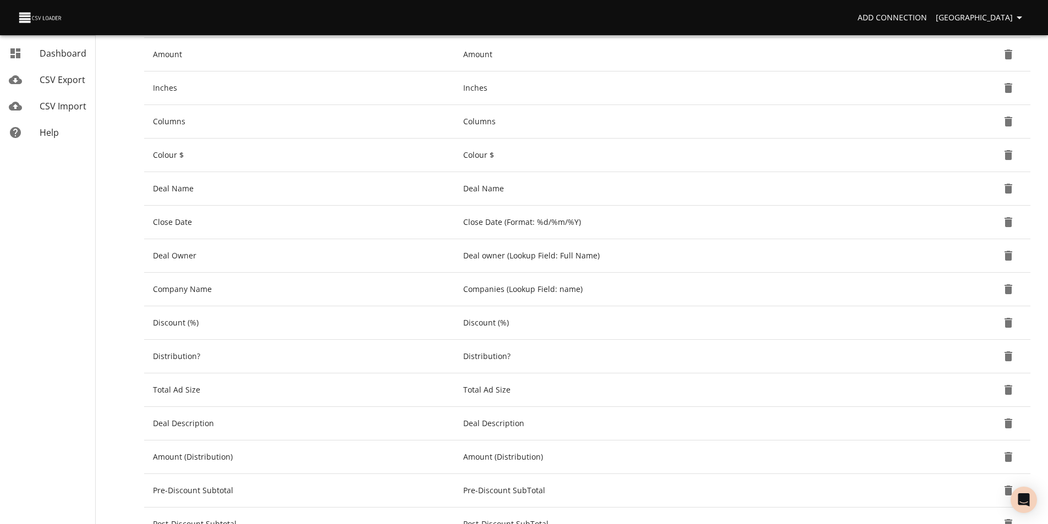
scroll to position [369, 0]
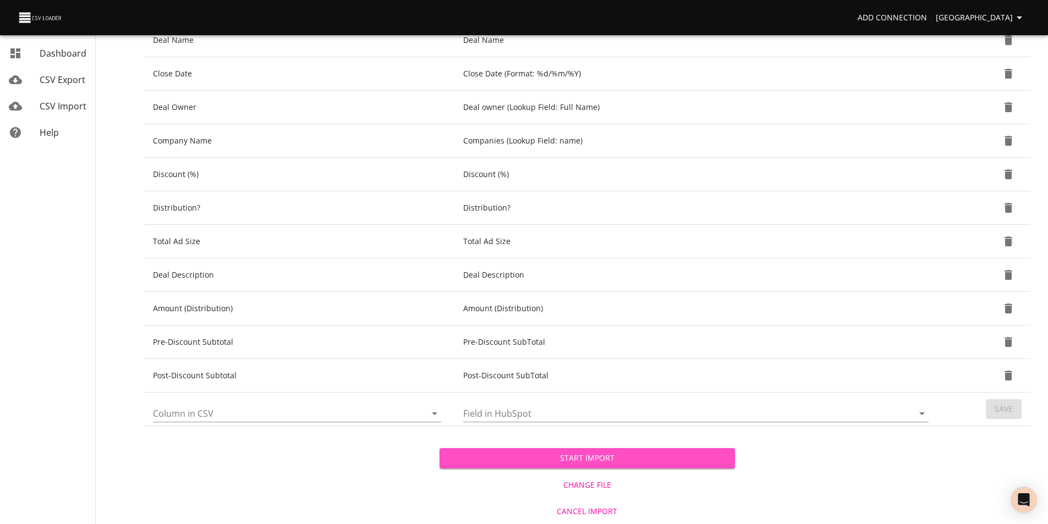
click at [595, 461] on span "Start Import" at bounding box center [587, 459] width 278 height 14
